Goal: Find specific page/section: Find specific page/section

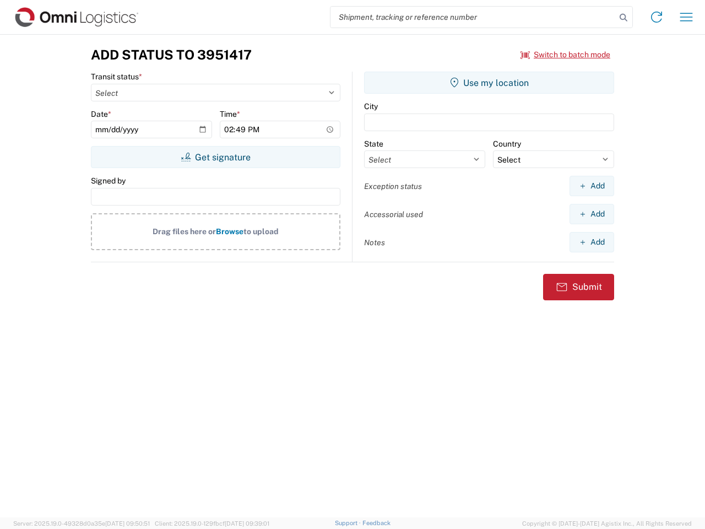
click at [473, 17] on input "search" at bounding box center [473, 17] width 285 height 21
click at [624, 18] on icon at bounding box center [623, 17] width 15 height 15
click at [657, 17] on icon at bounding box center [657, 17] width 18 height 18
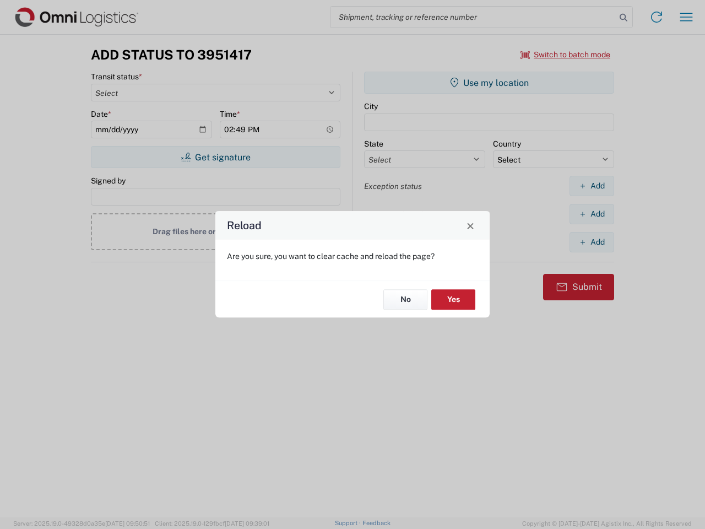
click at [686, 17] on div "Reload Are you sure, you want to clear cache and reload the page? No Yes" at bounding box center [352, 264] width 705 height 529
click at [566, 55] on div "Reload Are you sure, you want to clear cache and reload the page? No Yes" at bounding box center [352, 264] width 705 height 529
click at [215, 157] on div "Reload Are you sure, you want to clear cache and reload the page? No Yes" at bounding box center [352, 264] width 705 height 529
click at [489, 83] on div "Reload Are you sure, you want to clear cache and reload the page? No Yes" at bounding box center [352, 264] width 705 height 529
click at [592, 186] on div "Reload Are you sure, you want to clear cache and reload the page? No Yes" at bounding box center [352, 264] width 705 height 529
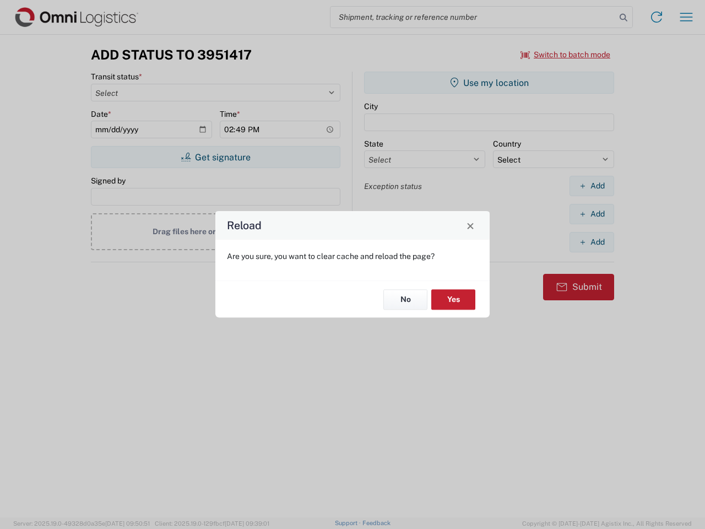
click at [592, 214] on div "Reload Are you sure, you want to clear cache and reload the page? No Yes" at bounding box center [352, 264] width 705 height 529
click at [592, 242] on div "Reload Are you sure, you want to clear cache and reload the page? No Yes" at bounding box center [352, 264] width 705 height 529
